Goal: Information Seeking & Learning: Learn about a topic

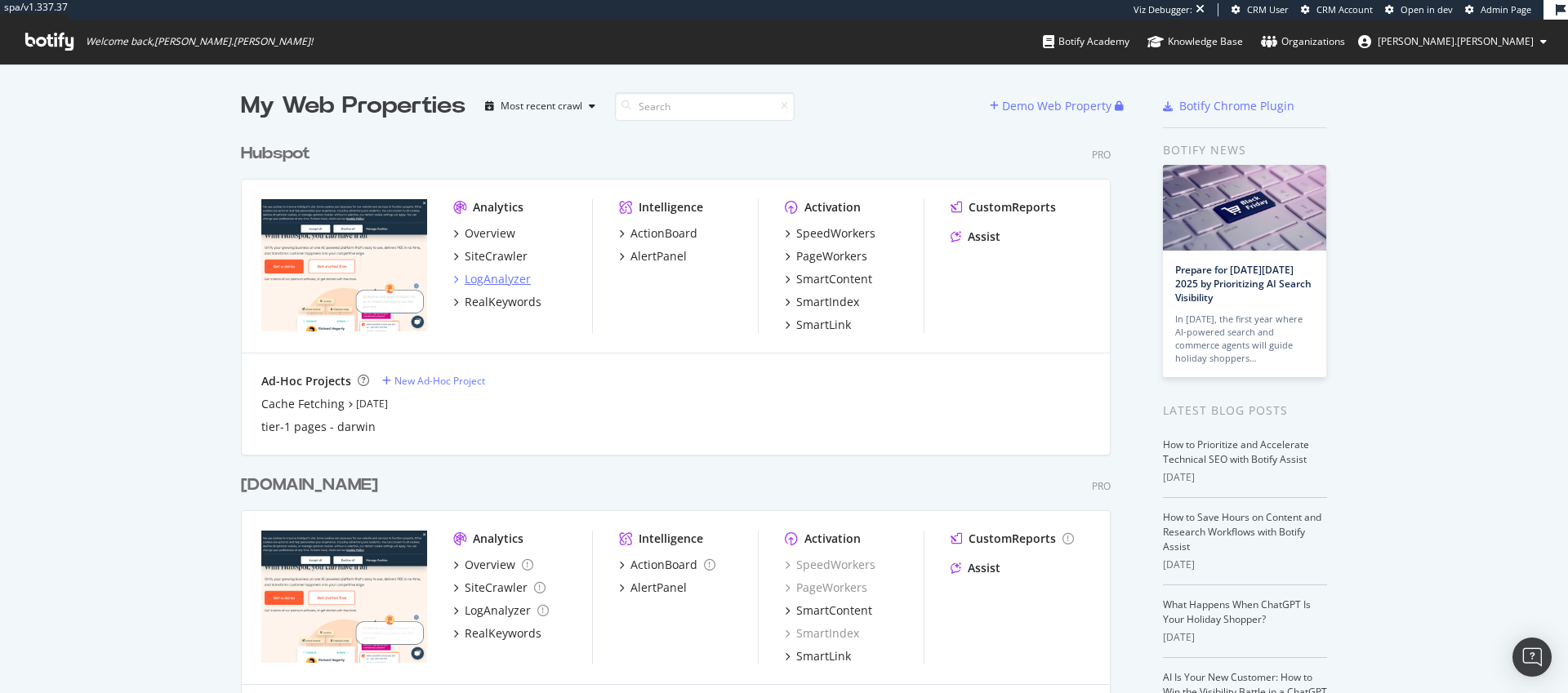
click at [467, 279] on div "LogAnalyzer" at bounding box center [498, 279] width 66 height 16
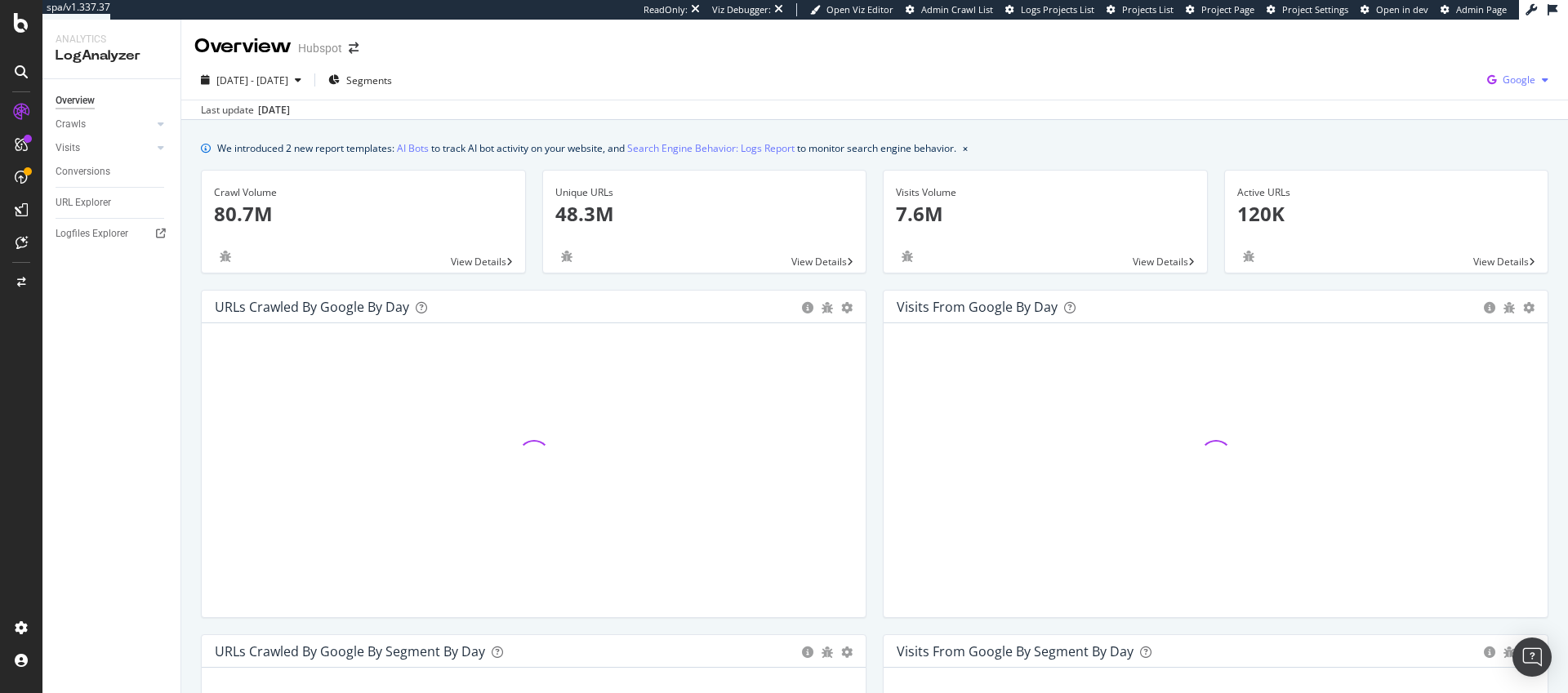
click at [1534, 87] on span "Google" at bounding box center [1519, 80] width 32 height 14
click at [1421, 87] on div "OpenAI" at bounding box center [1424, 96] width 113 height 24
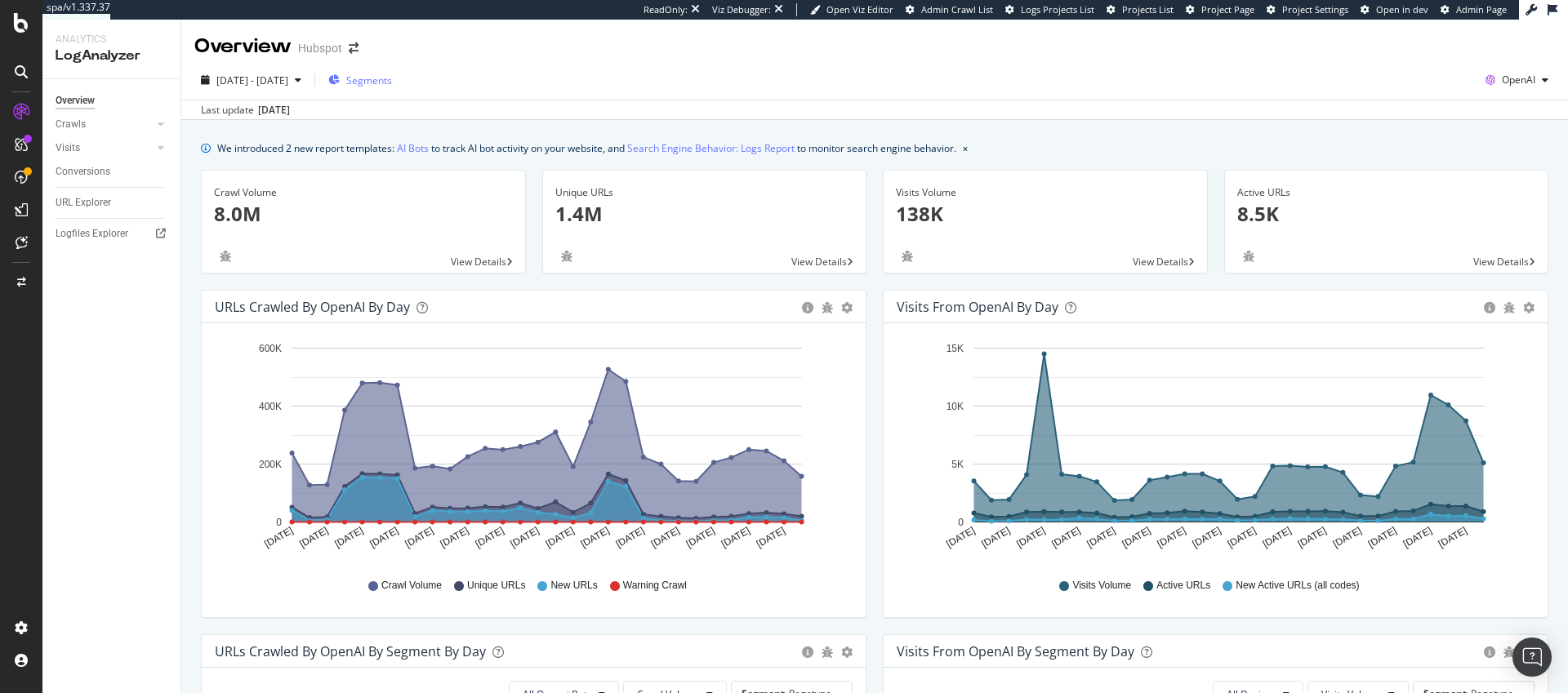
click at [392, 69] on div "Segments" at bounding box center [360, 80] width 64 height 25
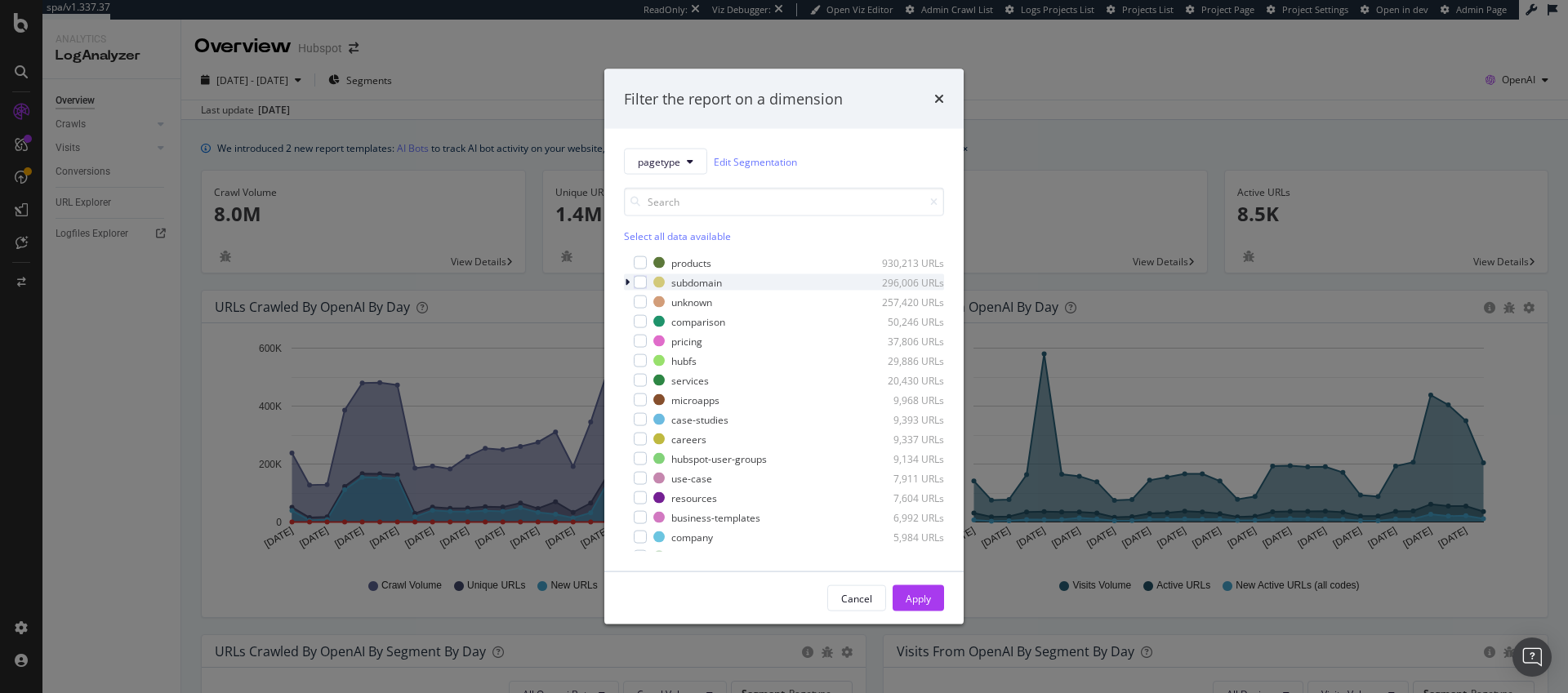
click at [629, 281] on div "modal" at bounding box center [629, 282] width 10 height 16
click at [651, 301] on div "modal" at bounding box center [650, 301] width 13 height 13
click at [911, 594] on div "Apply" at bounding box center [918, 598] width 25 height 14
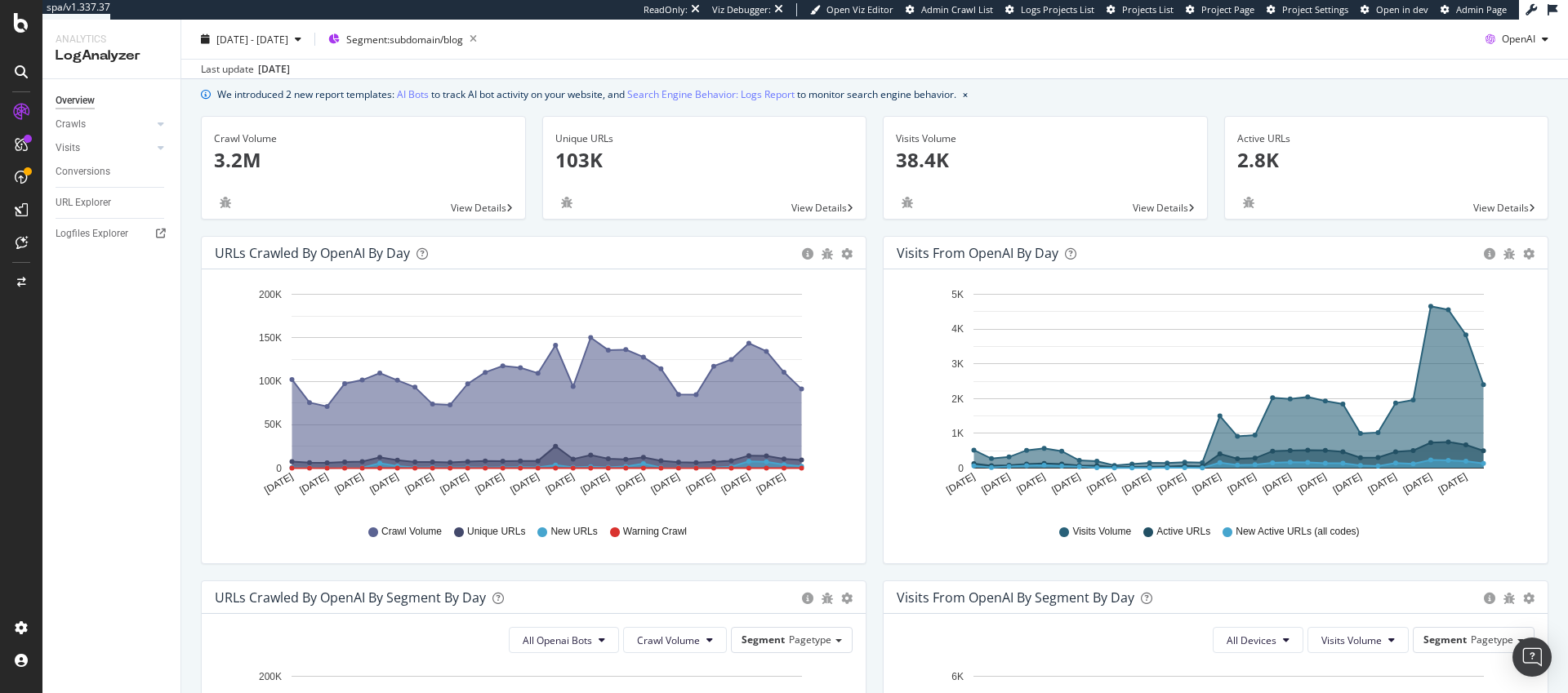
scroll to position [53, 0]
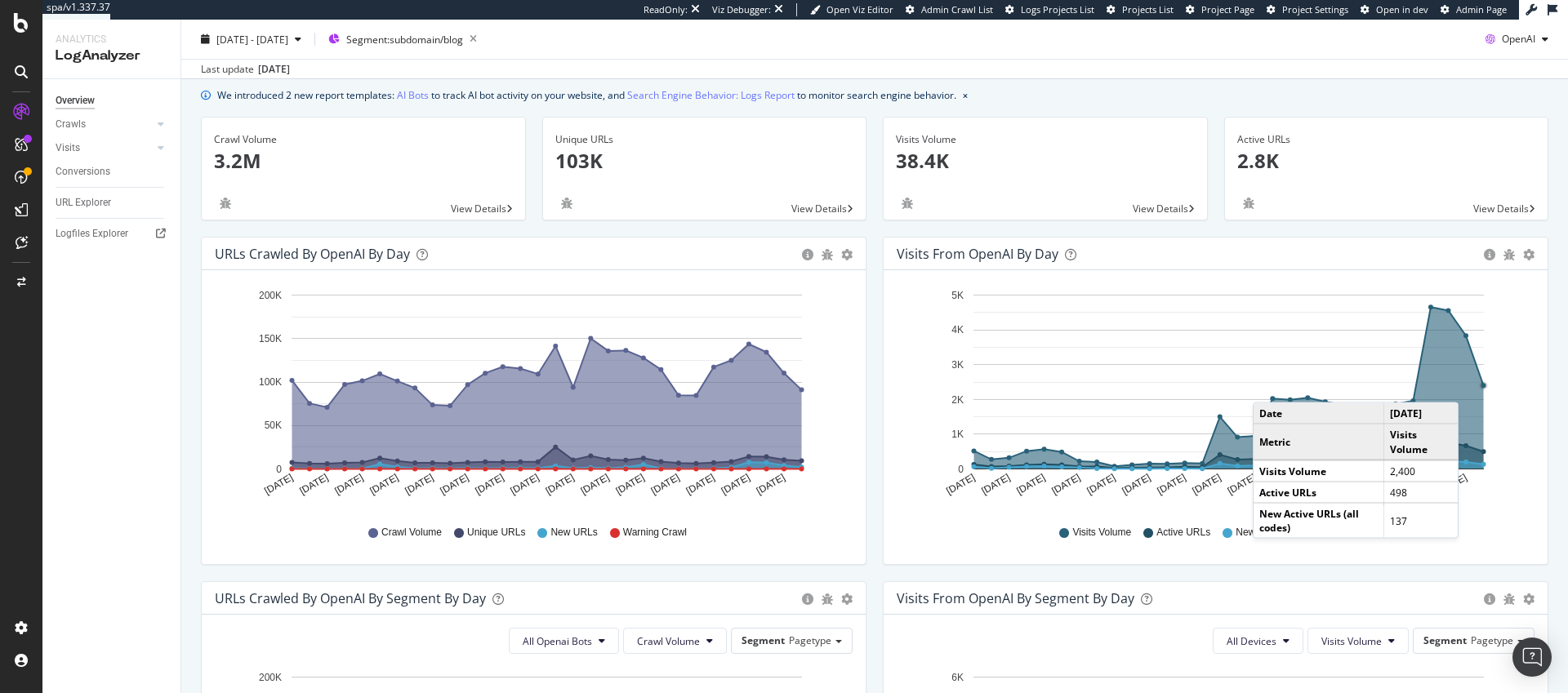
click at [1474, 386] on icon "A chart." at bounding box center [1229, 388] width 510 height 161
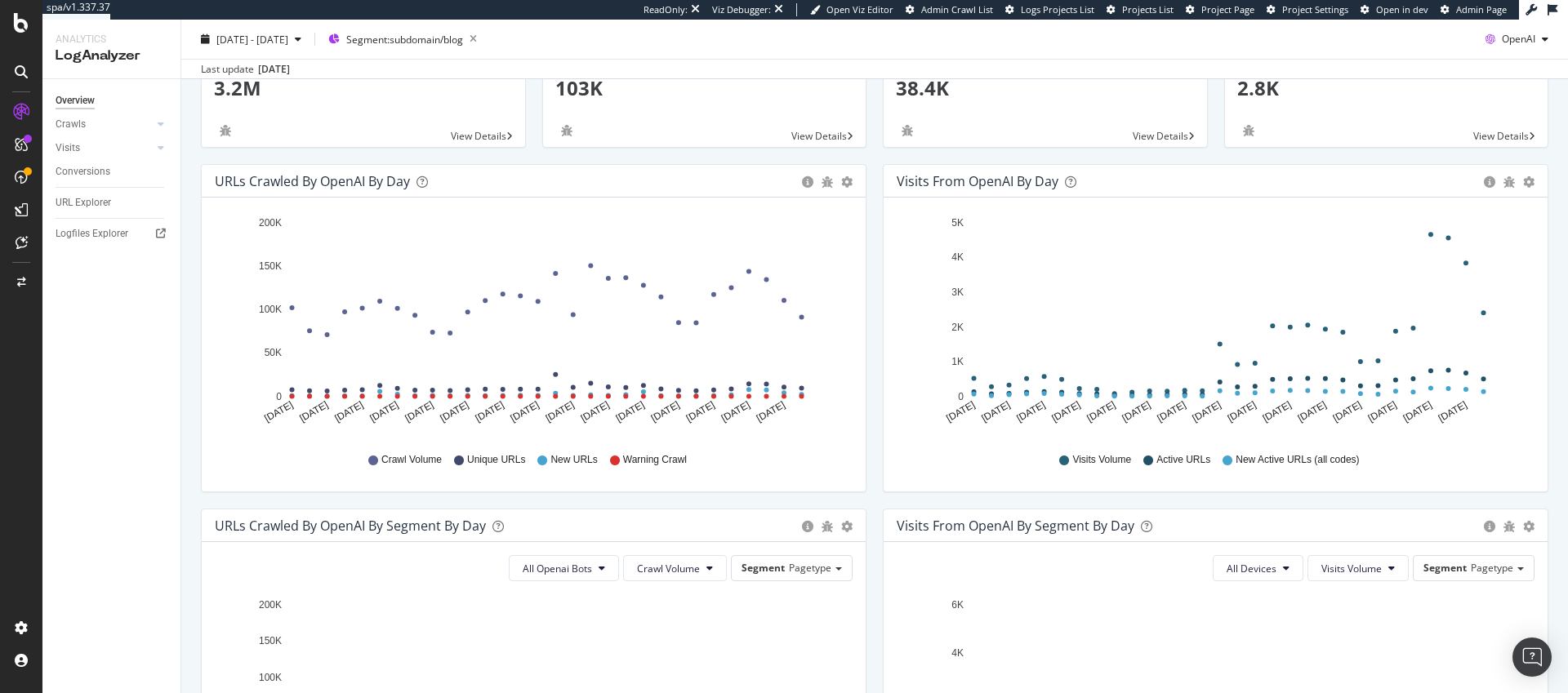
scroll to position [127, 0]
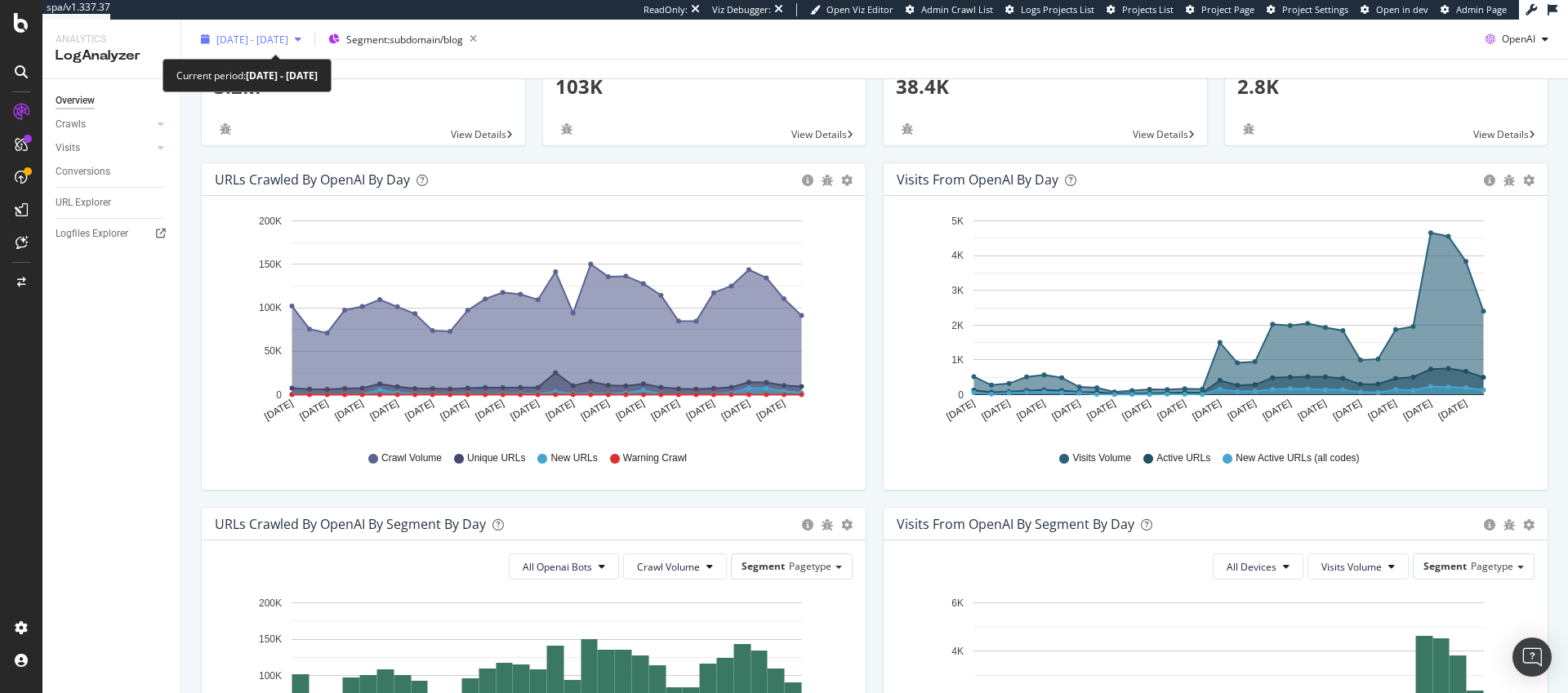
click at [288, 37] on span "[DATE] - [DATE]" at bounding box center [252, 38] width 72 height 14
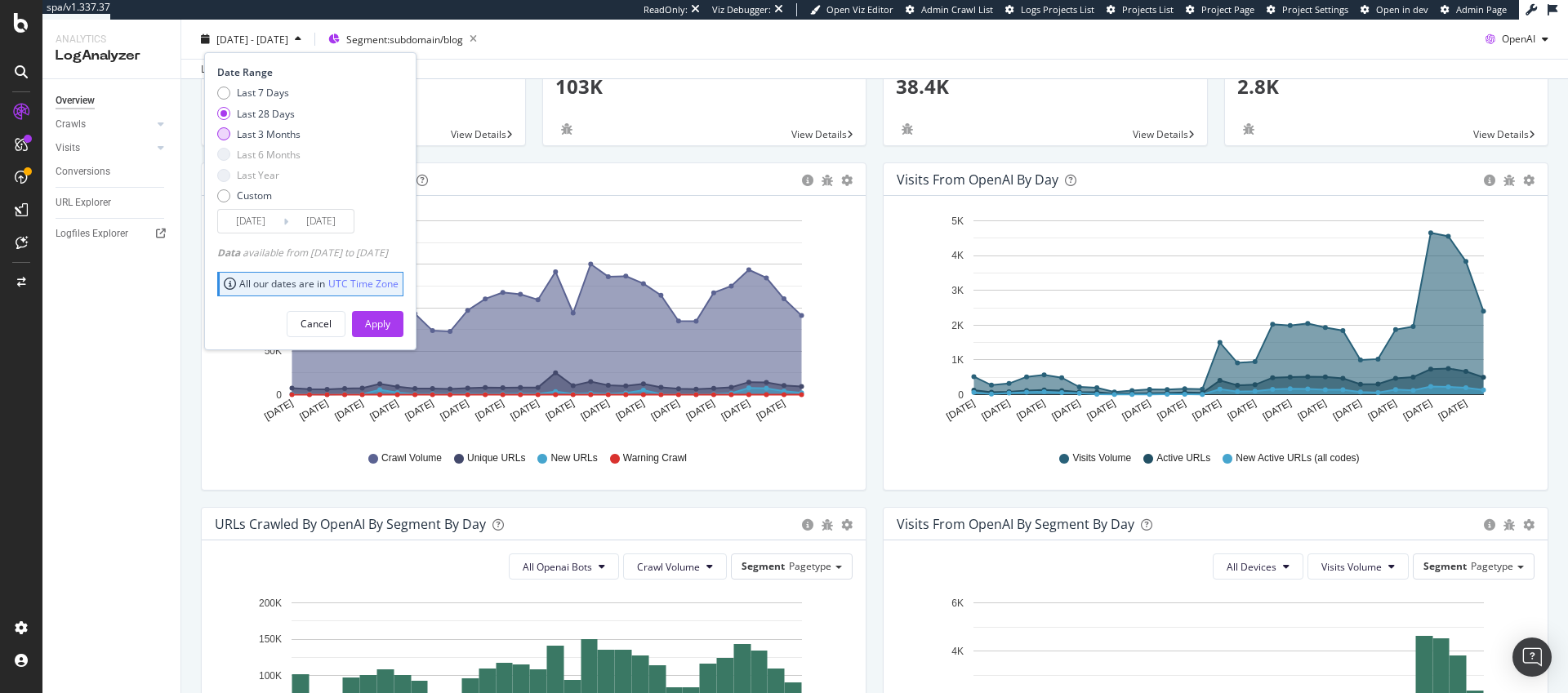
click at [237, 133] on div "Last 3 Months" at bounding box center [268, 133] width 64 height 14
type input "[DATE]"
click at [391, 321] on div "Apply" at bounding box center [378, 324] width 25 height 14
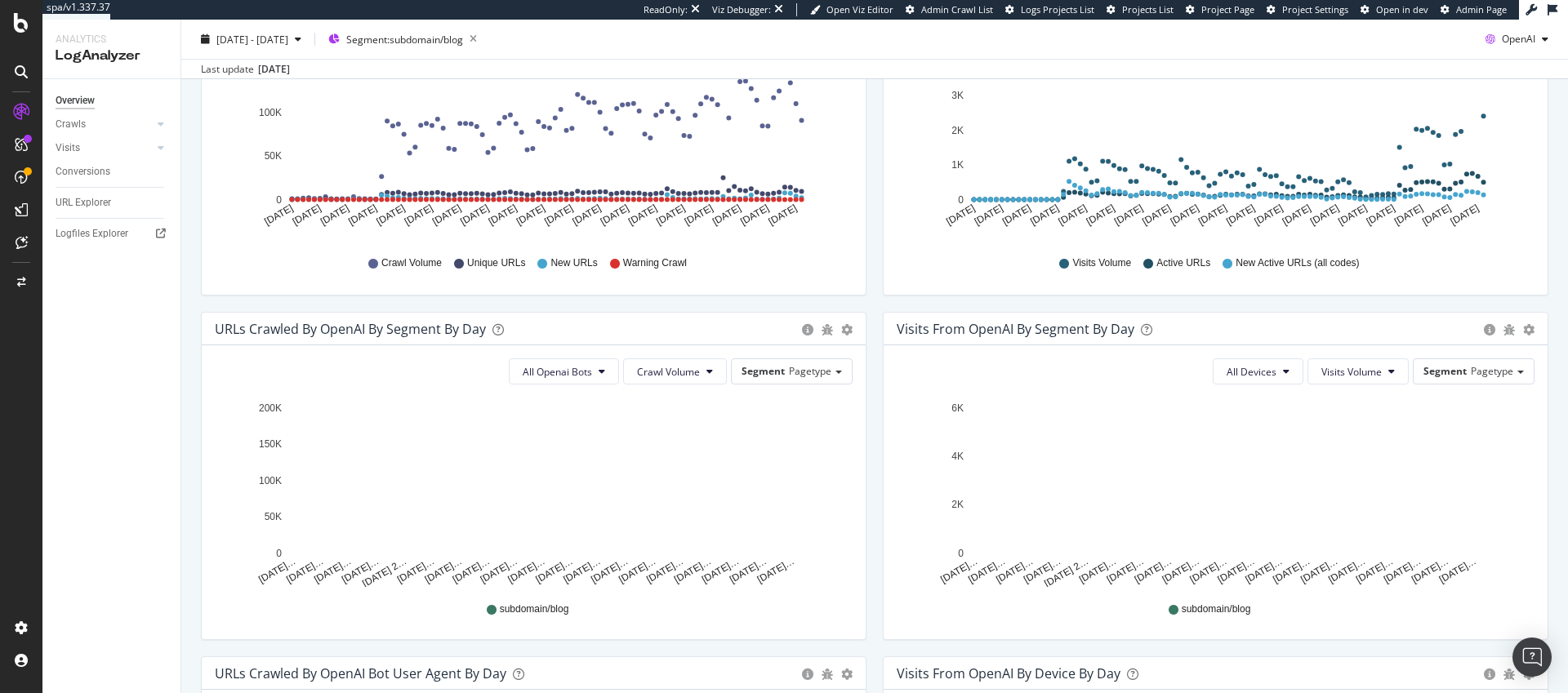
scroll to position [634, 0]
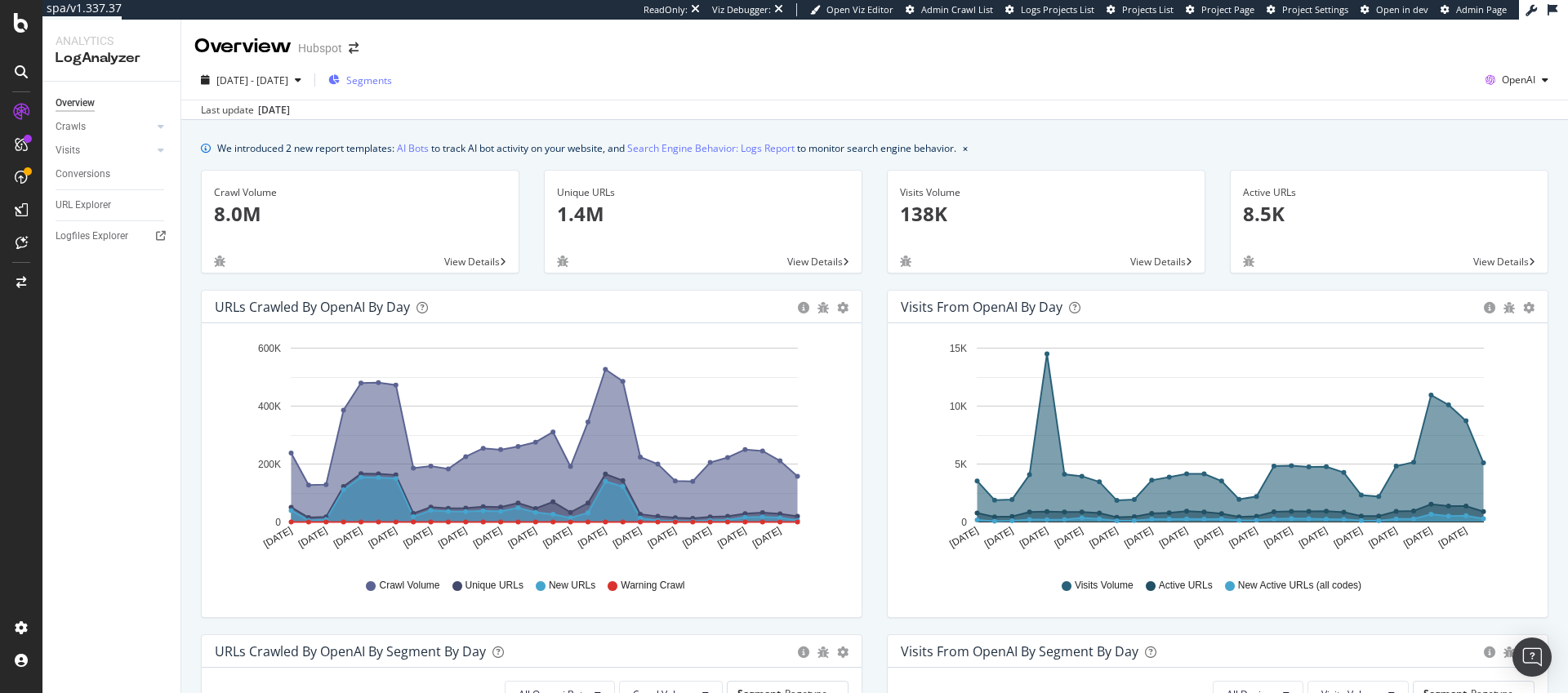
click at [392, 76] on span "Segments" at bounding box center [369, 81] width 46 height 14
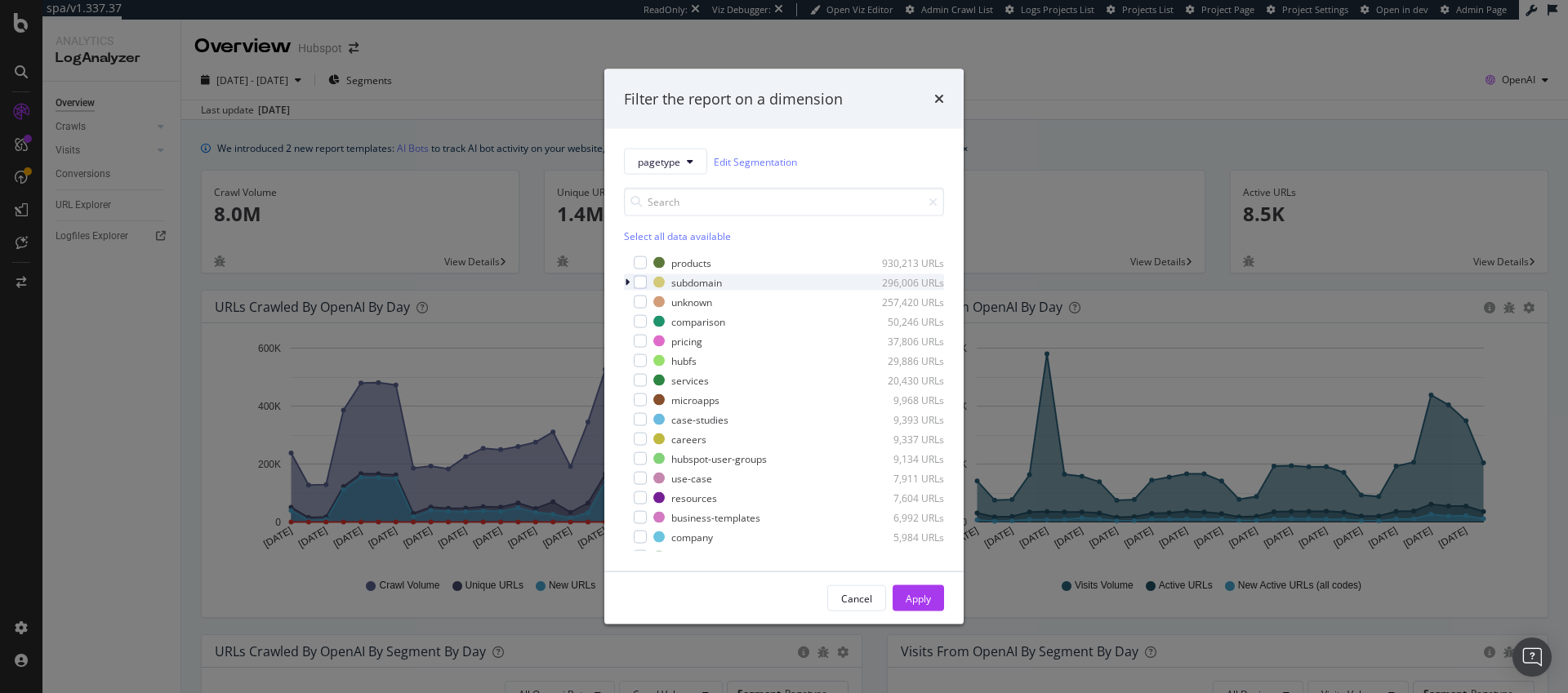
click at [628, 278] on icon "modal" at bounding box center [628, 283] width 5 height 10
click at [652, 324] on div "modal" at bounding box center [650, 321] width 13 height 13
click at [921, 601] on div "Apply" at bounding box center [918, 598] width 25 height 14
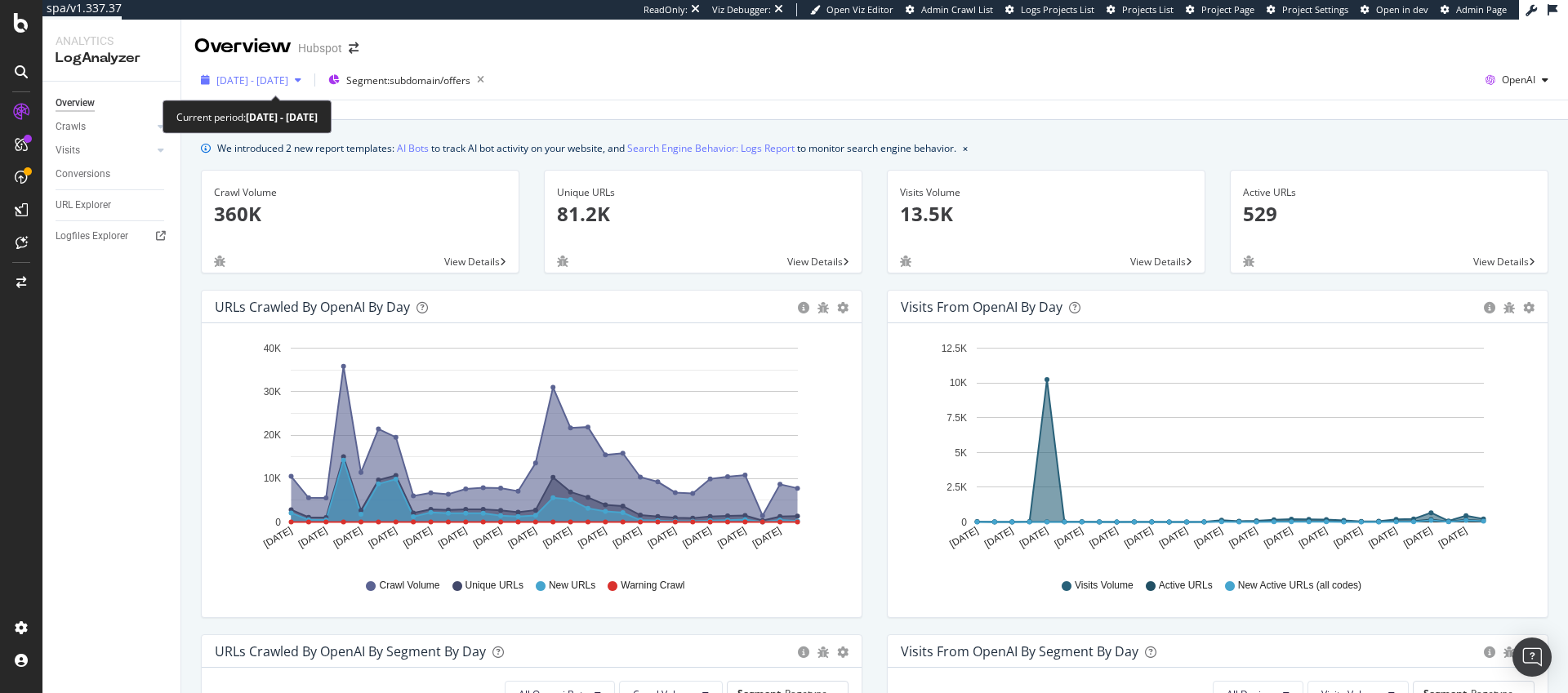
click at [288, 75] on span "[DATE] - [DATE]" at bounding box center [252, 81] width 72 height 14
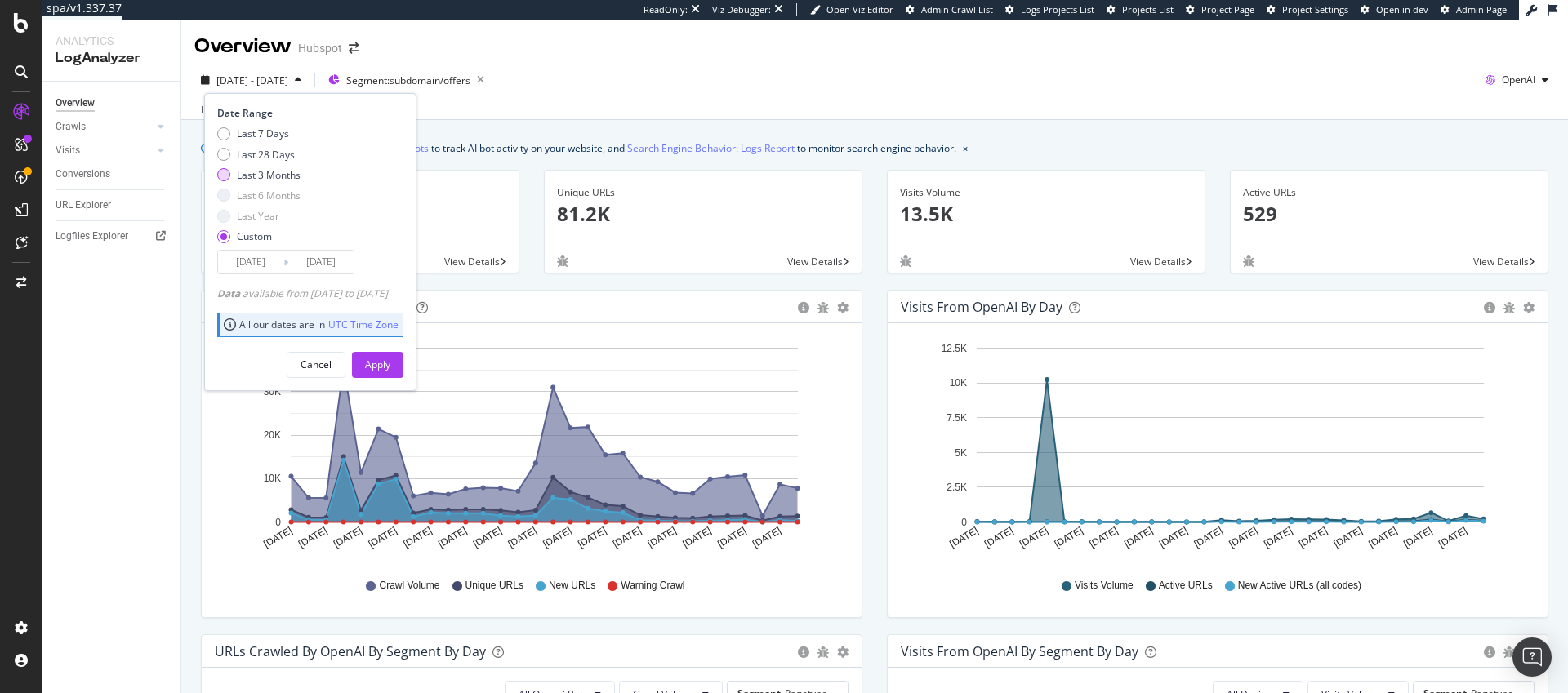
click at [283, 172] on div "Last 3 Months" at bounding box center [268, 175] width 64 height 14
type input "[DATE]"
click at [391, 357] on div "Apply" at bounding box center [378, 364] width 25 height 25
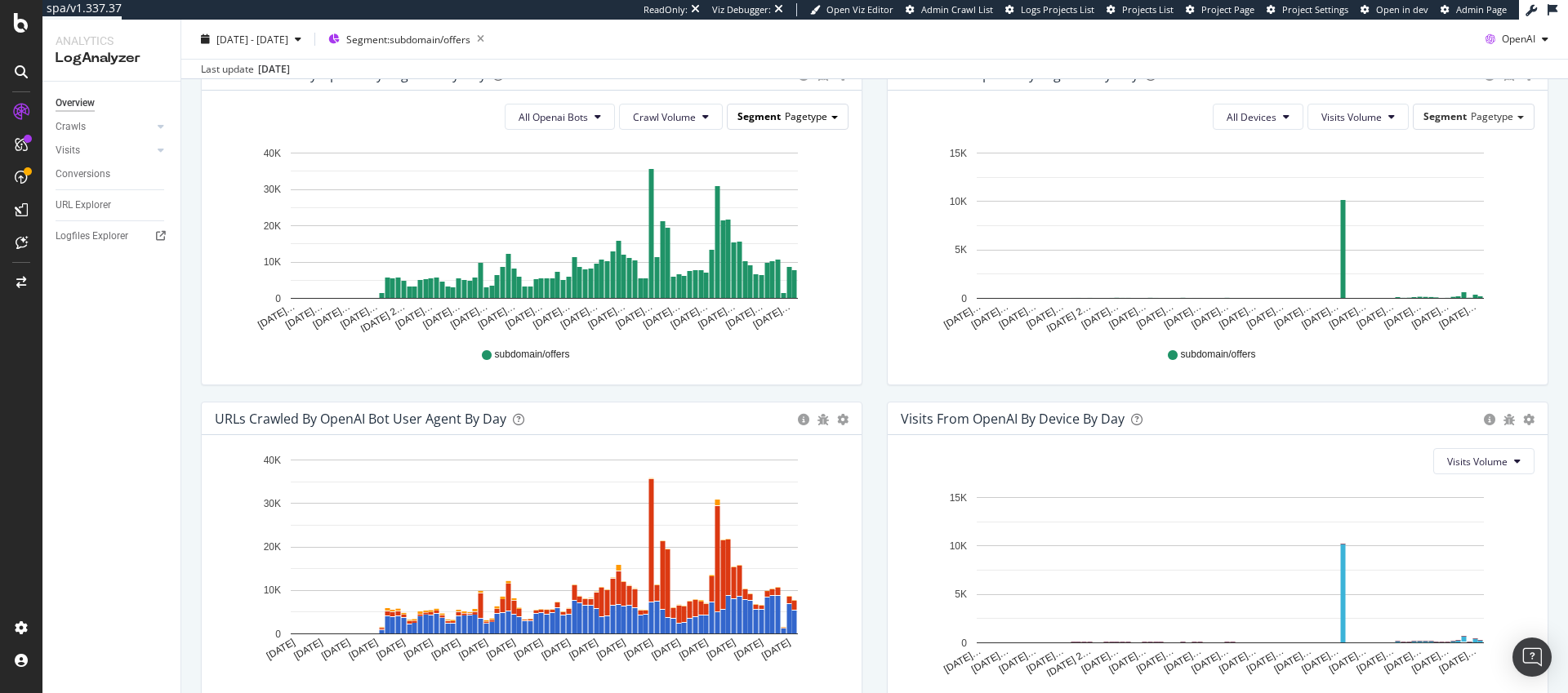
scroll to position [578, 0]
click at [471, 44] on span "Segment: subdomain/offers" at bounding box center [409, 38] width 124 height 14
click at [490, 70] on span "subdomain/offers" at bounding box center [495, 67] width 81 height 14
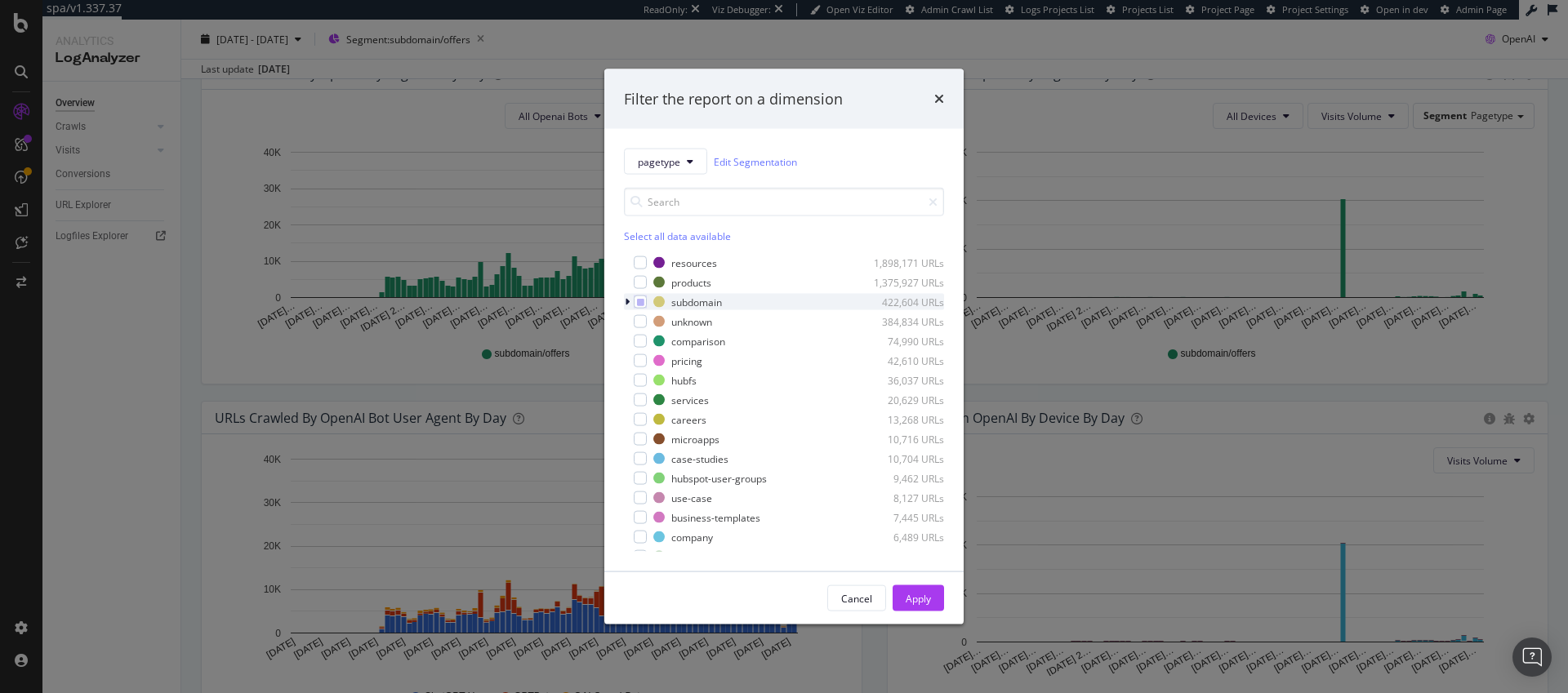
click at [627, 301] on icon "modal" at bounding box center [628, 302] width 5 height 10
click at [654, 321] on div "modal" at bounding box center [650, 321] width 13 height 13
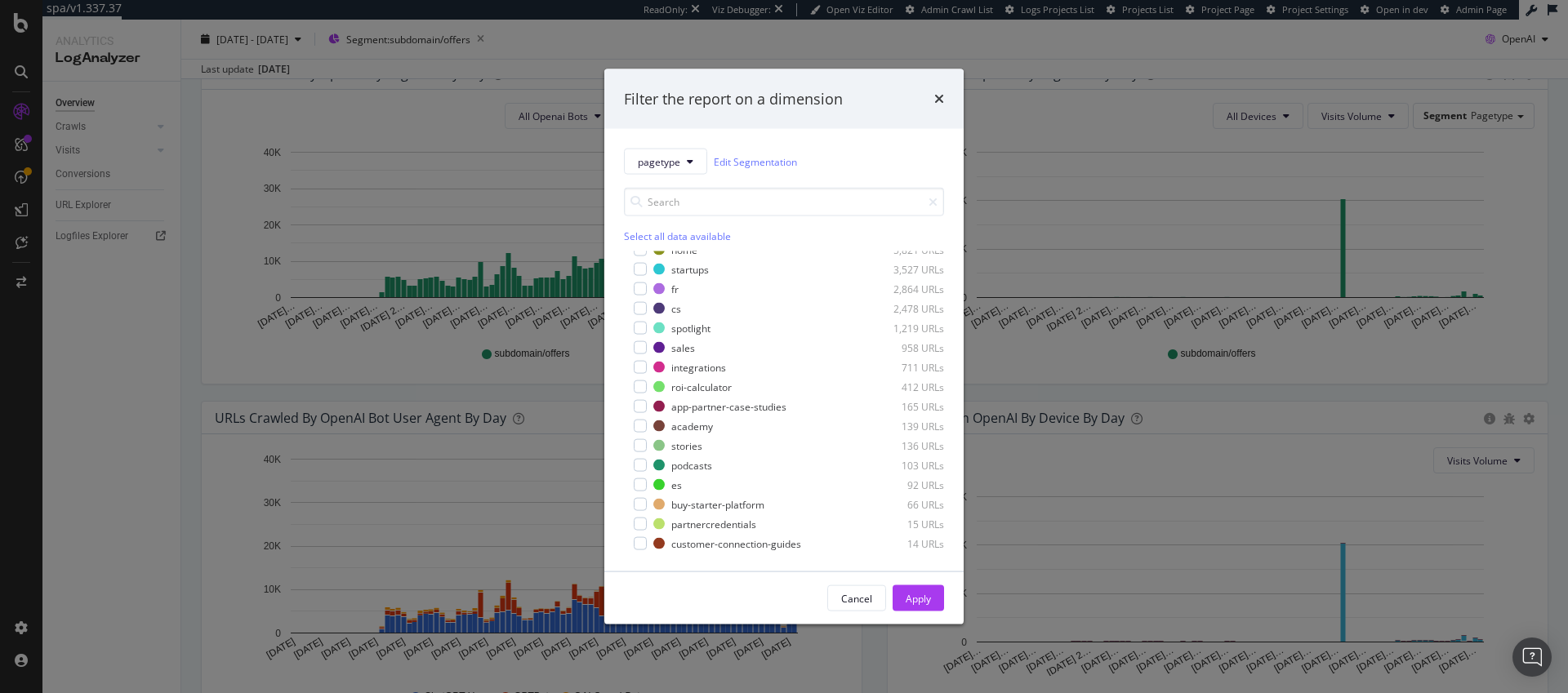
scroll to position [0, 0]
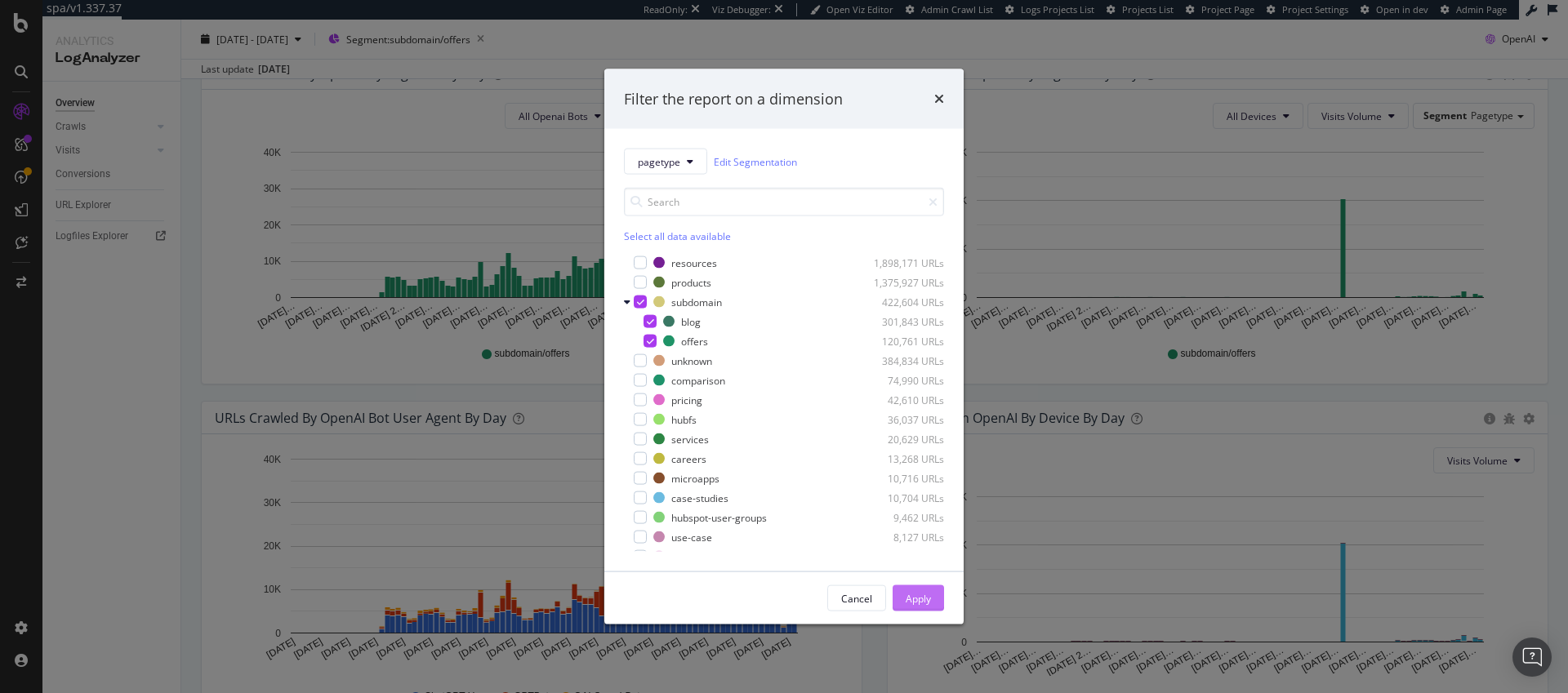
click at [919, 597] on div "Apply" at bounding box center [918, 598] width 25 height 14
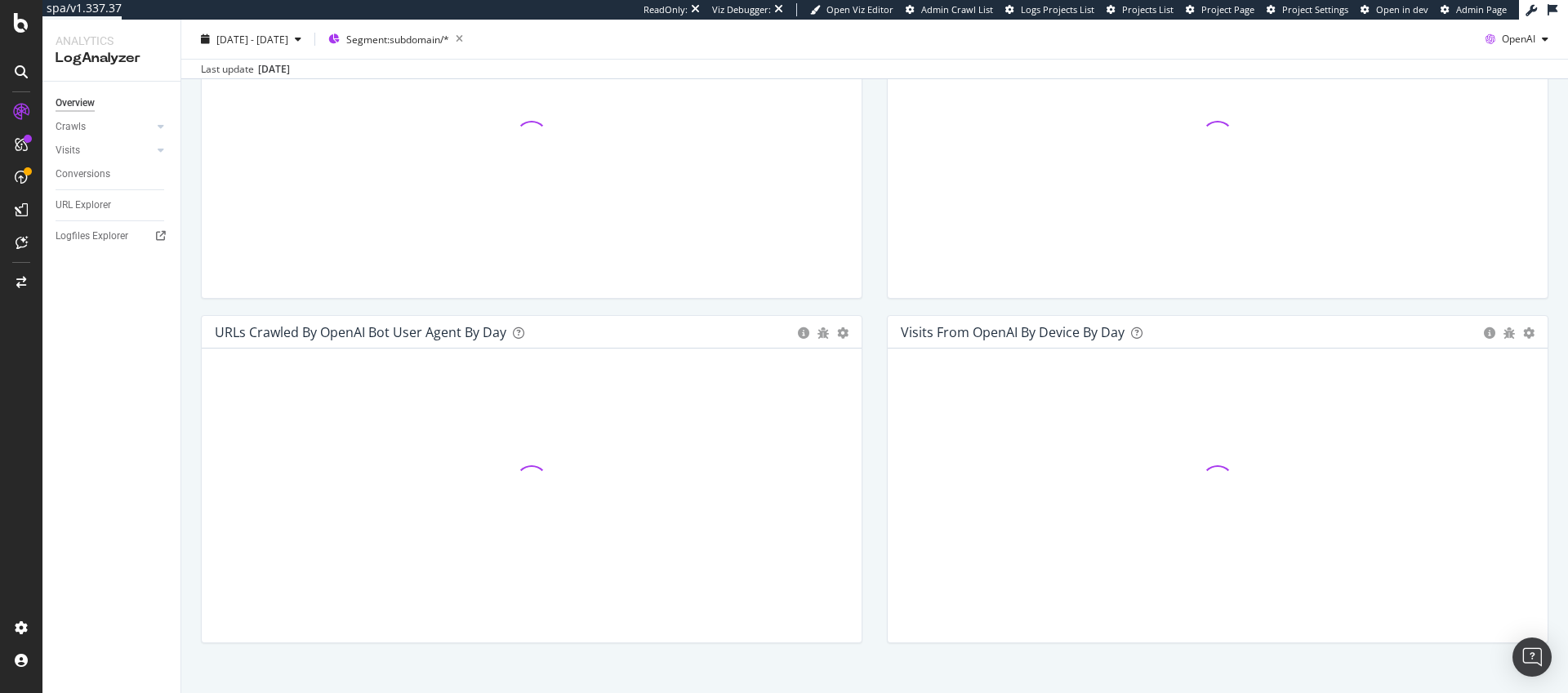
scroll to position [688, 0]
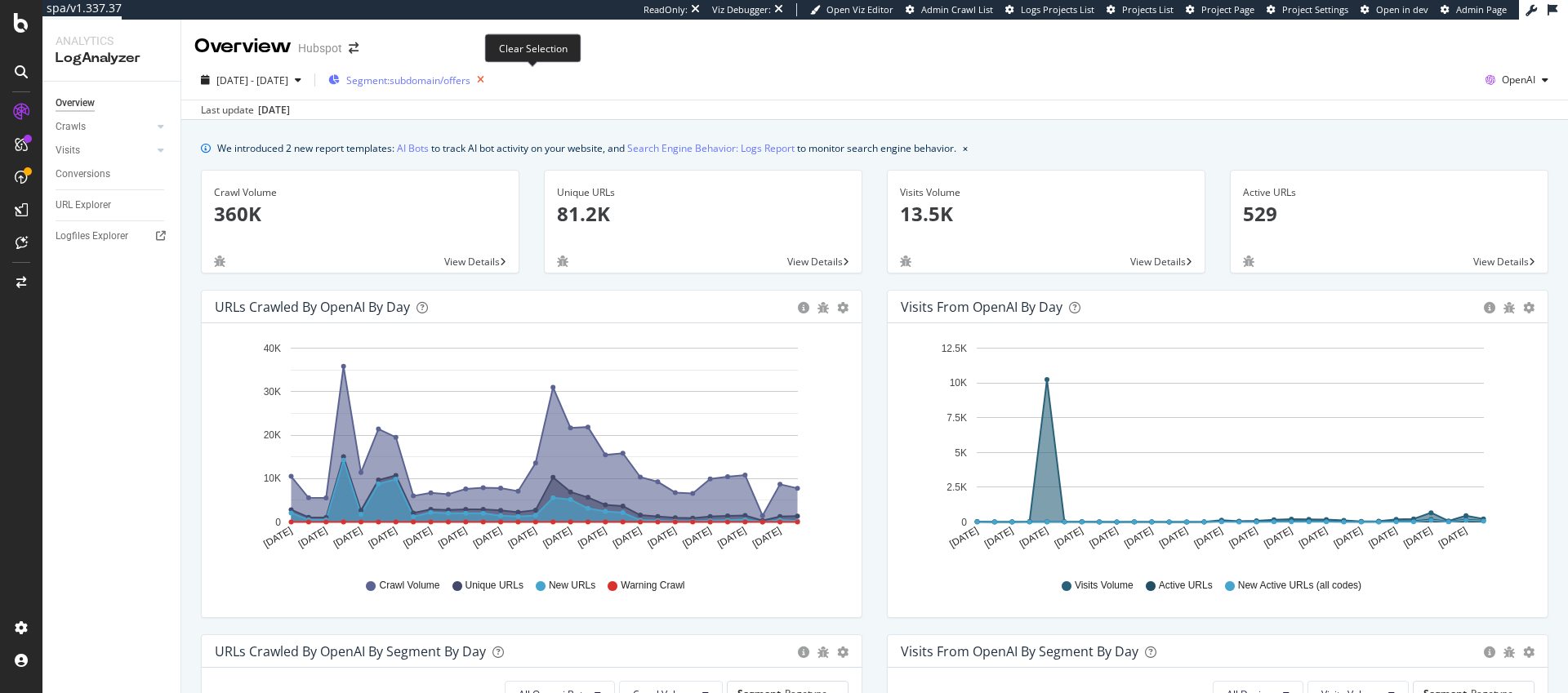
click at [491, 75] on icon "button" at bounding box center [481, 80] width 20 height 23
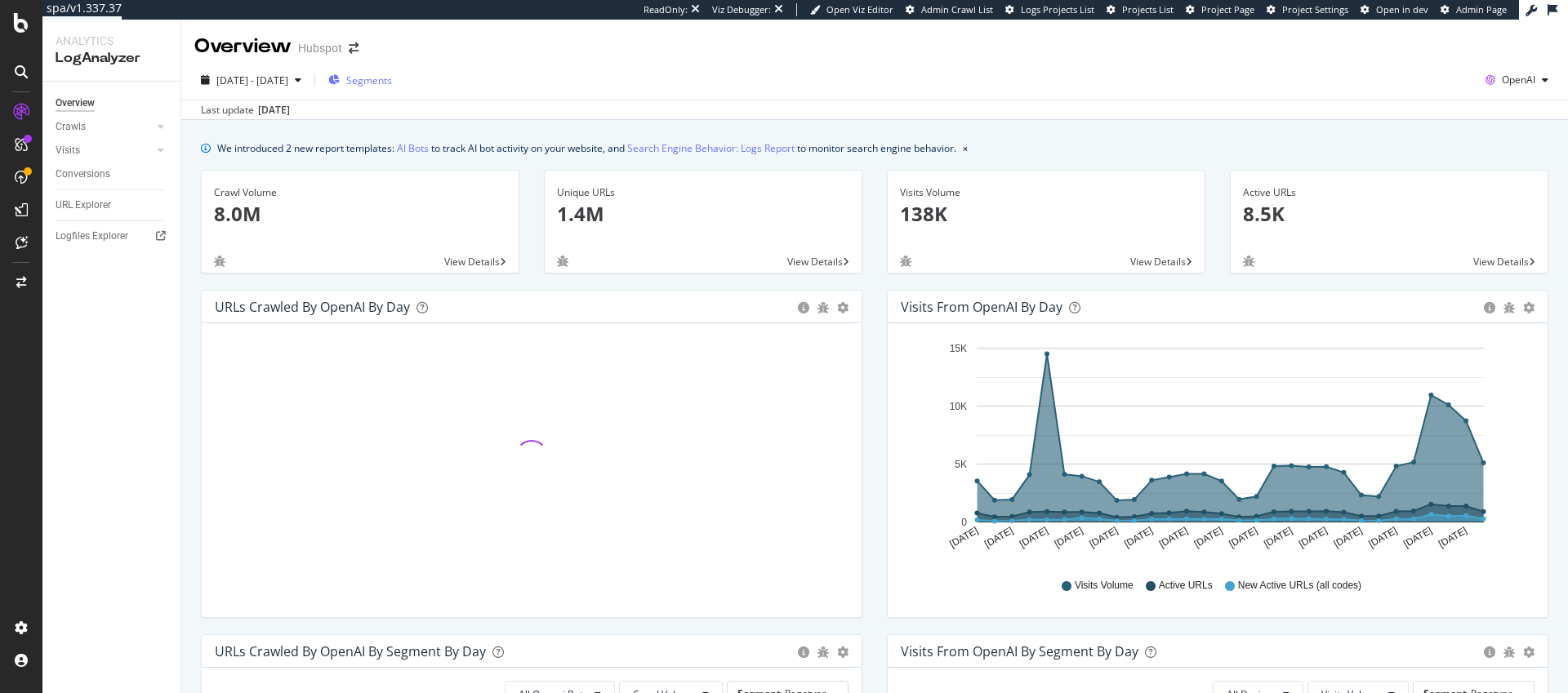
click at [392, 77] on span "Segments" at bounding box center [369, 81] width 46 height 14
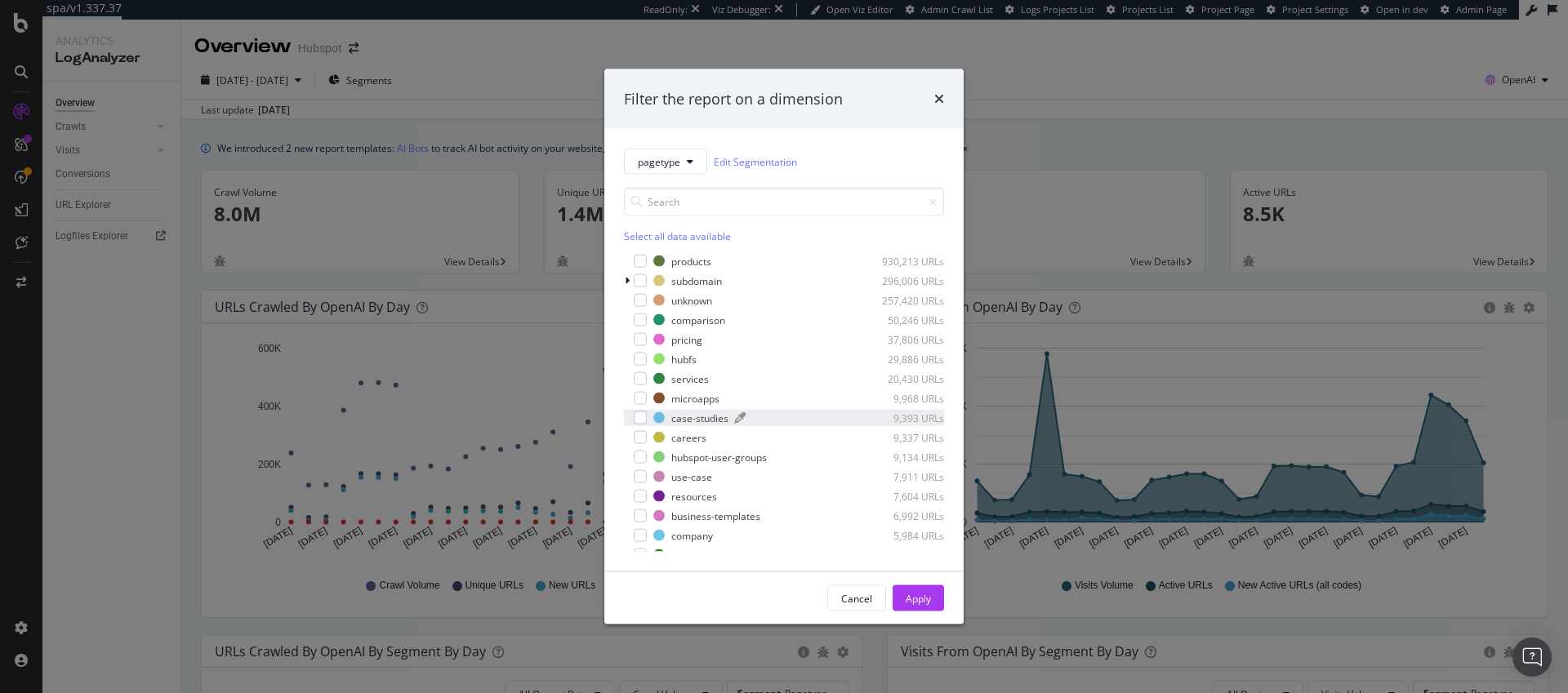
scroll to position [1, 0]
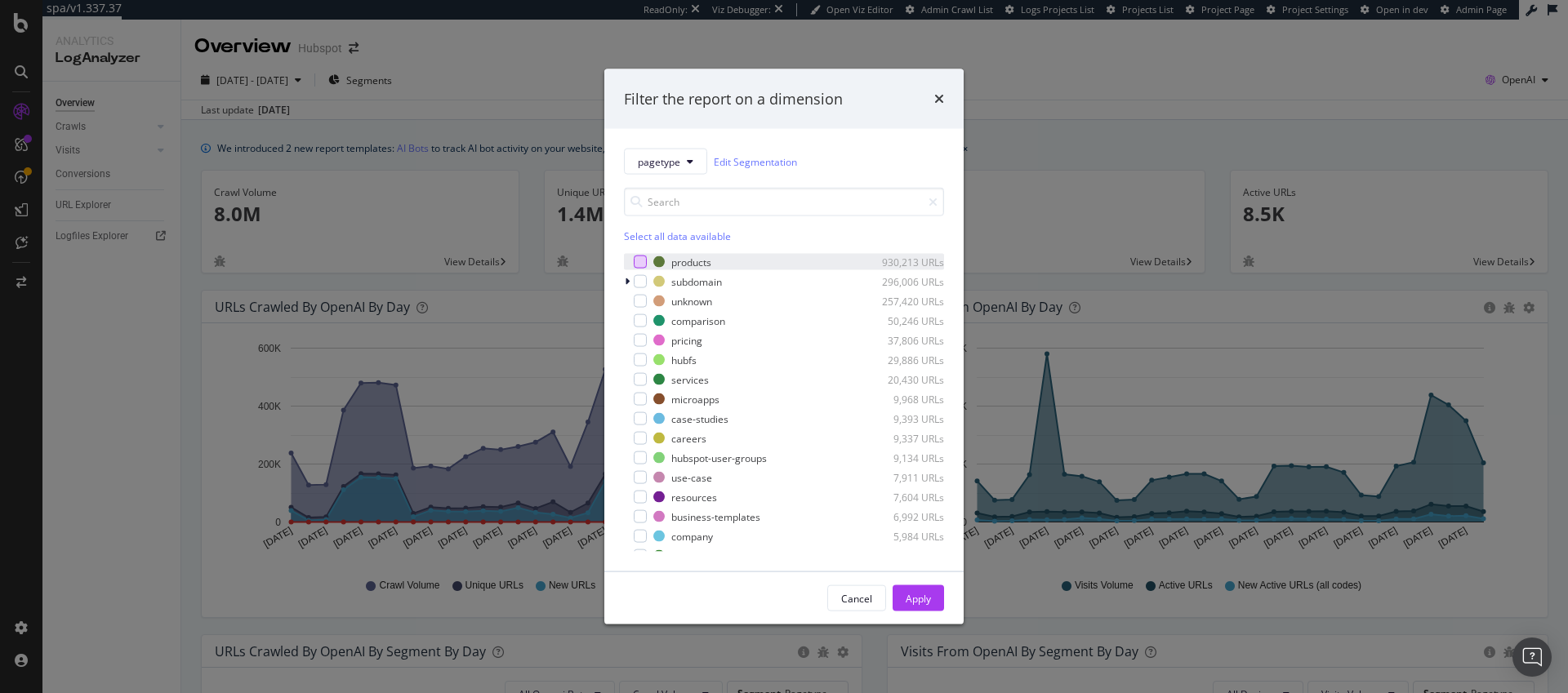
click at [640, 262] on div "modal" at bounding box center [640, 262] width 13 height 13
click at [913, 594] on div "Apply" at bounding box center [918, 598] width 25 height 14
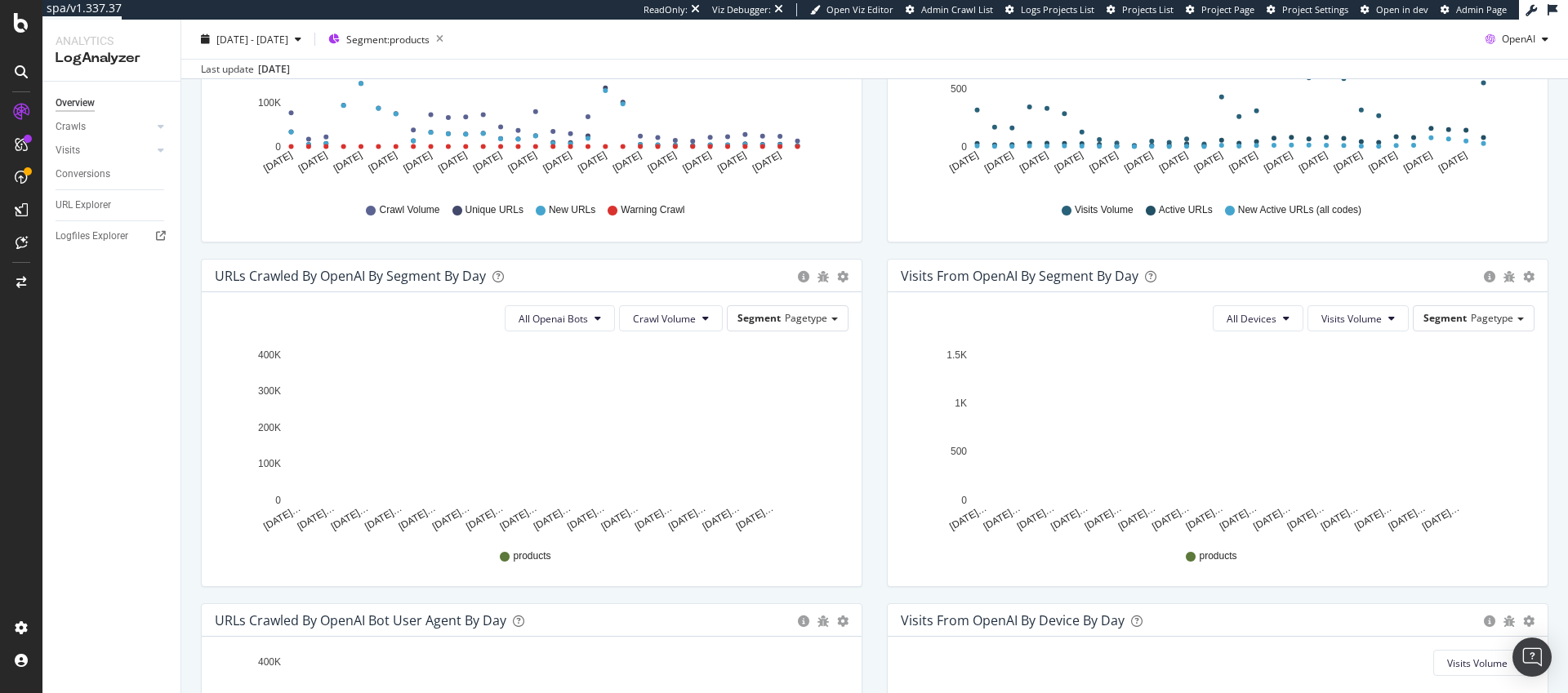
scroll to position [688, 0]
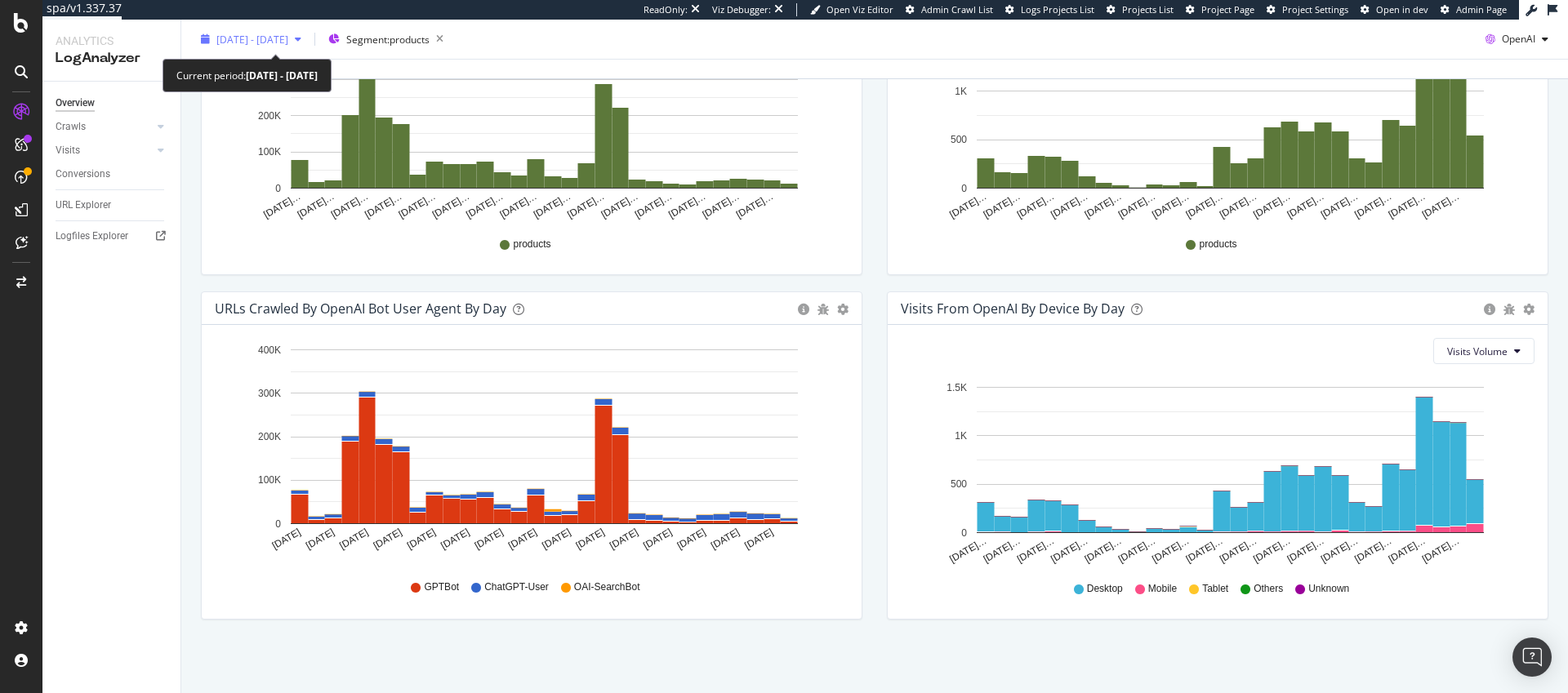
click at [287, 38] on span "[DATE] - [DATE]" at bounding box center [252, 38] width 72 height 14
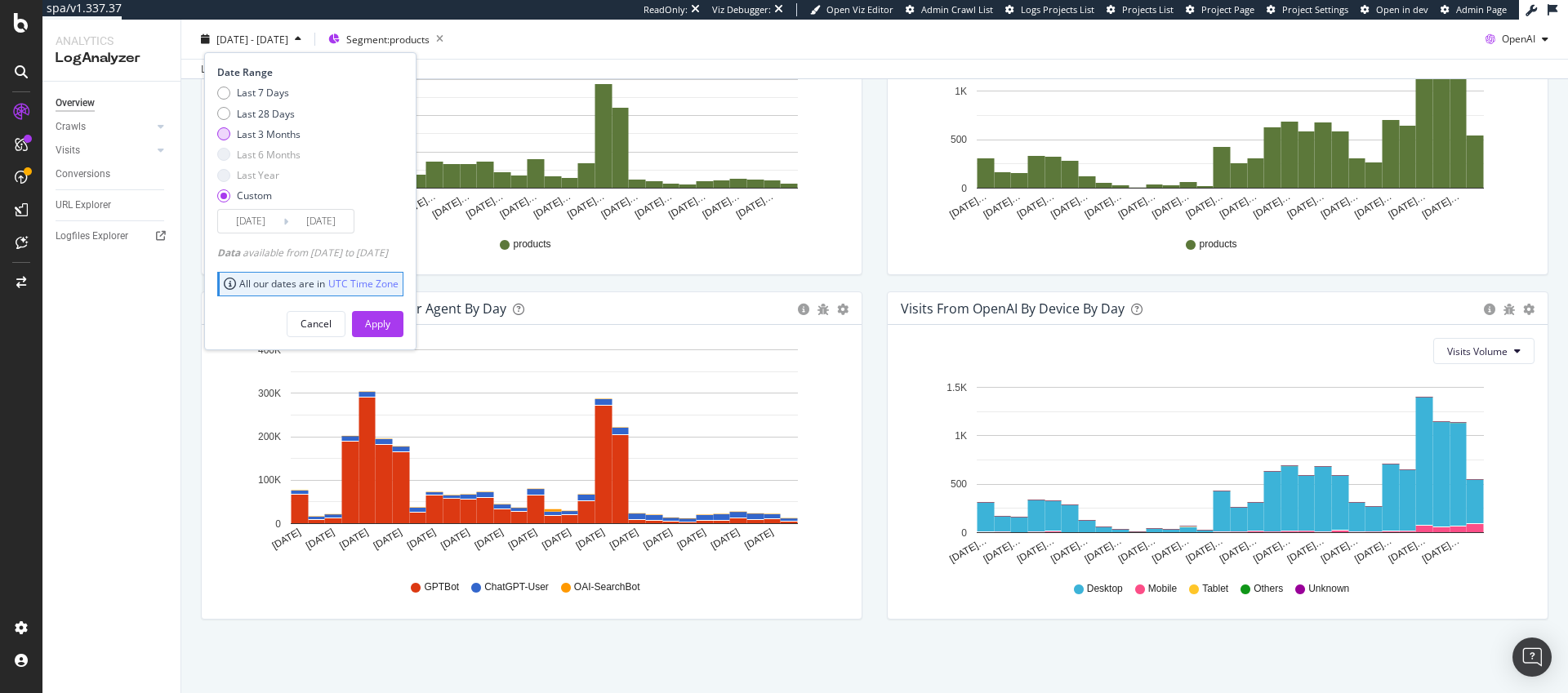
click at [268, 138] on div "Last 3 Months" at bounding box center [268, 133] width 64 height 14
type input "[DATE]"
click at [391, 327] on div "Apply" at bounding box center [378, 324] width 25 height 14
